Goal: Information Seeking & Learning: Check status

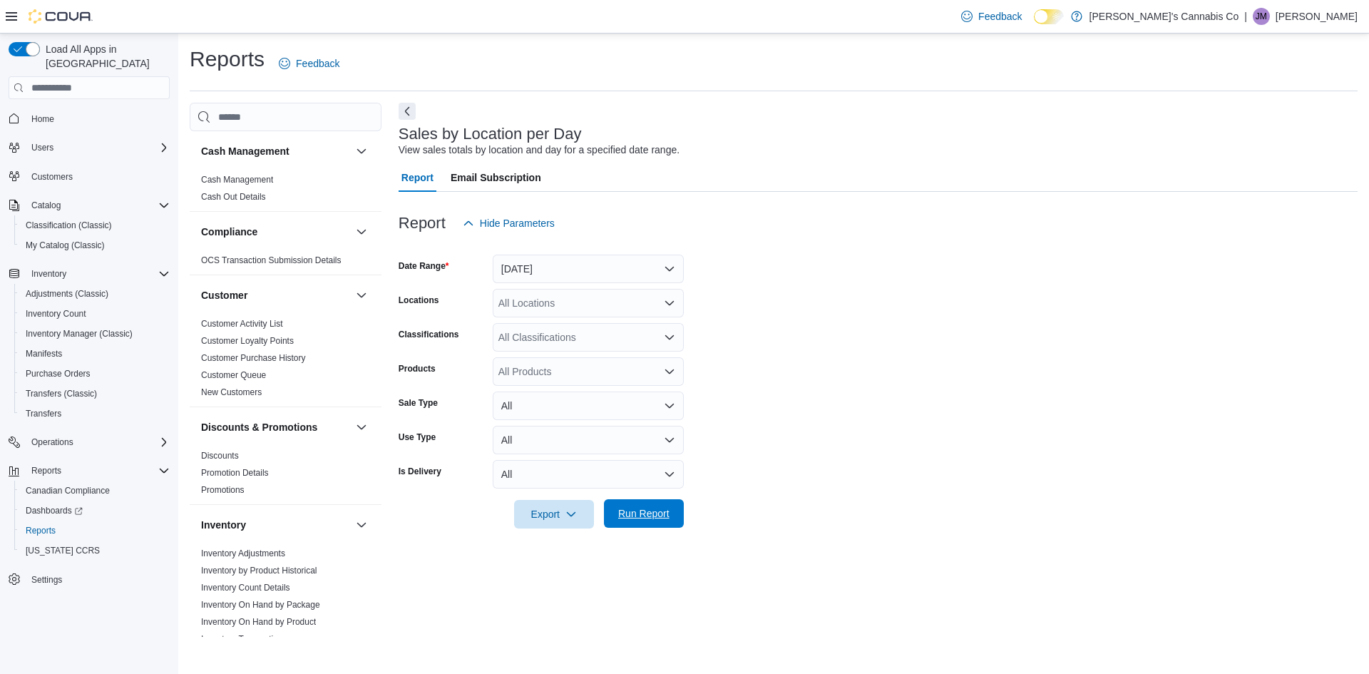
click at [643, 518] on span "Run Report" at bounding box center [643, 513] width 51 height 14
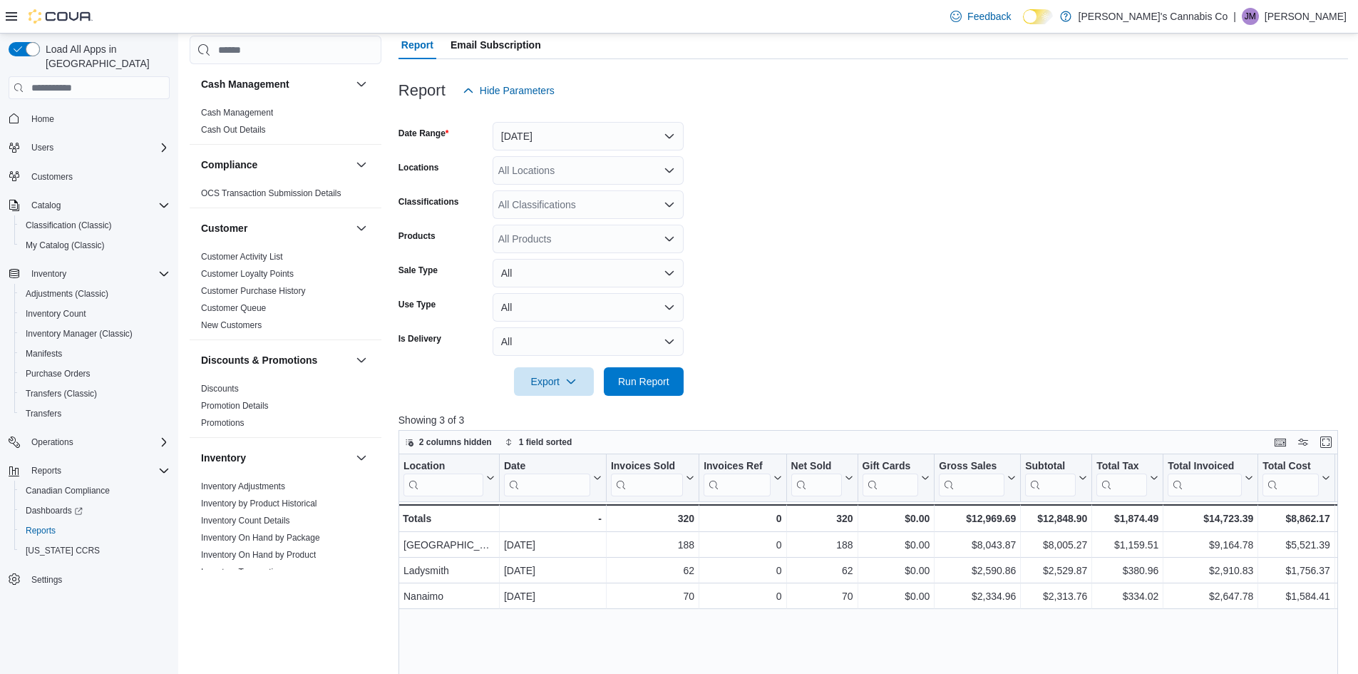
scroll to position [130, 0]
drag, startPoint x: 549, startPoint y: 134, endPoint x: 551, endPoint y: 123, distance: 11.6
click at [551, 125] on button "[DATE]" at bounding box center [588, 138] width 191 height 29
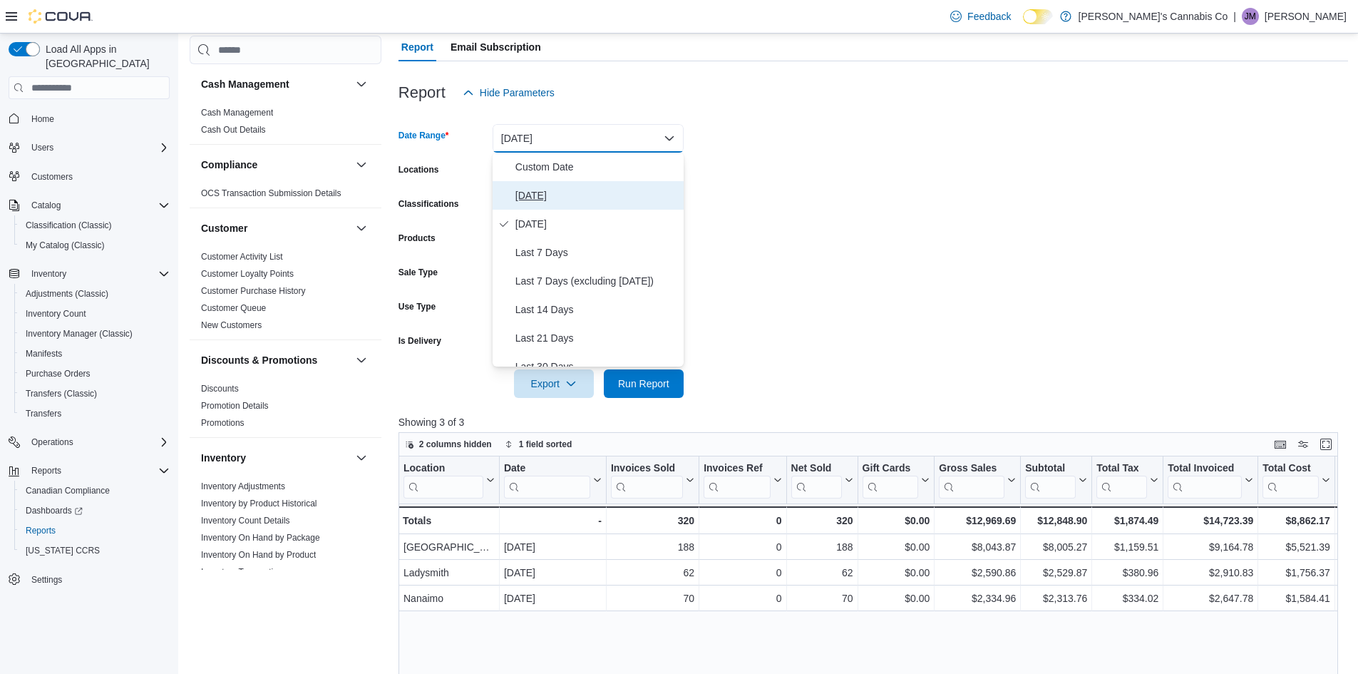
click at [530, 191] on span "[DATE]" at bounding box center [596, 195] width 163 height 17
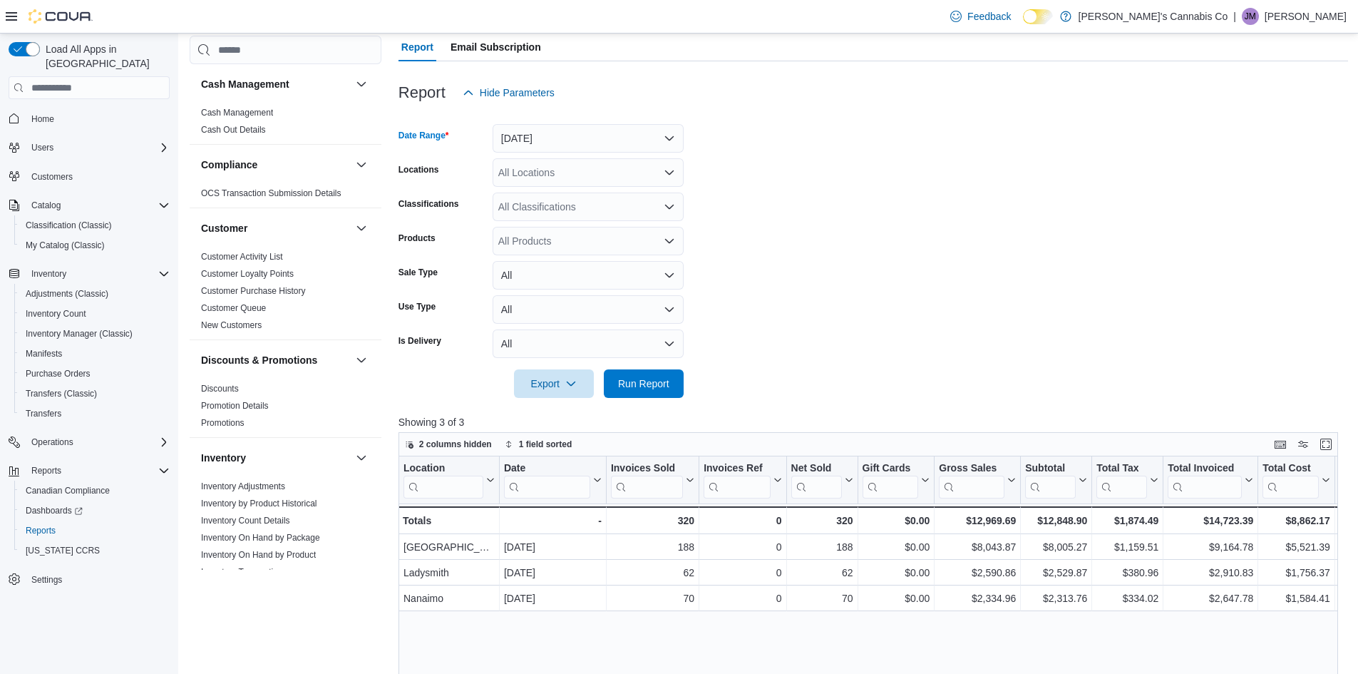
click at [652, 398] on div at bounding box center [873, 406] width 950 height 17
click at [647, 388] on span "Run Report" at bounding box center [643, 383] width 51 height 14
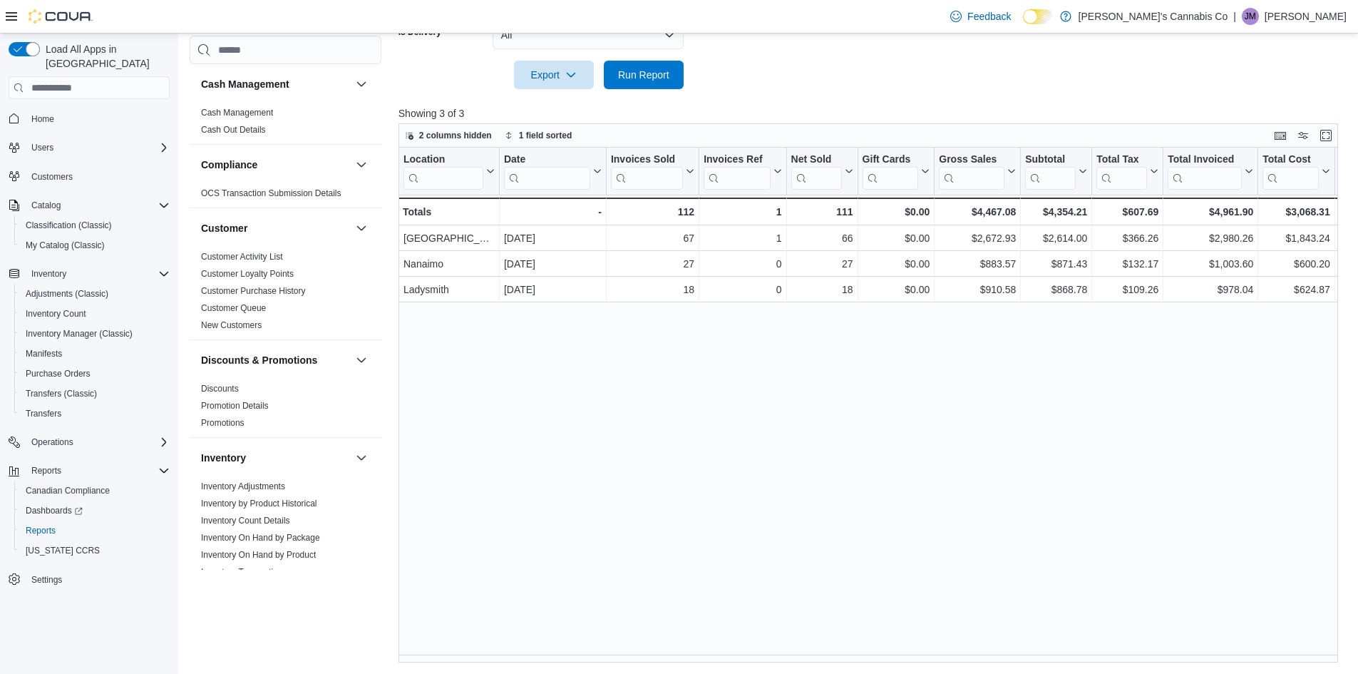
scroll to position [130, 0]
